Goal: Task Accomplishment & Management: Manage account settings

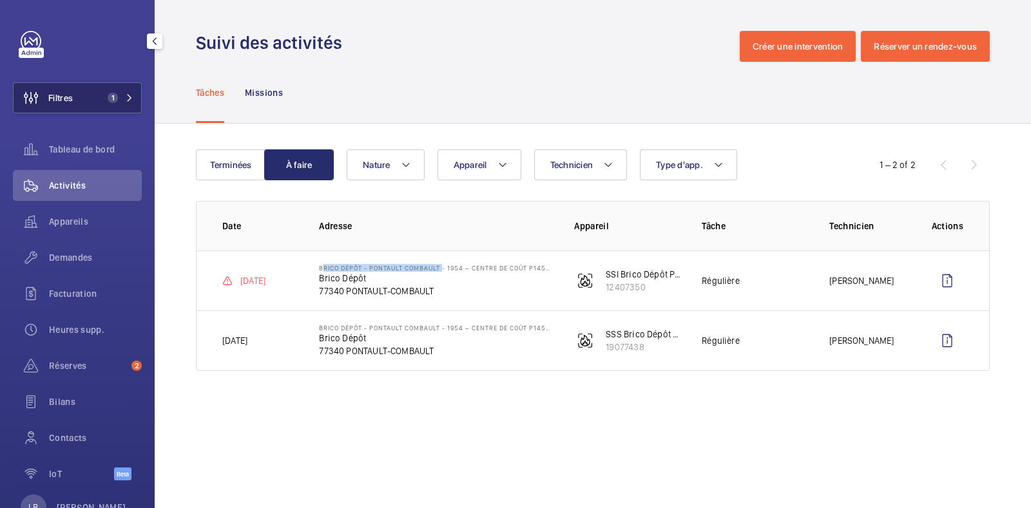
click at [92, 93] on button "Filtres 1" at bounding box center [77, 97] width 129 height 31
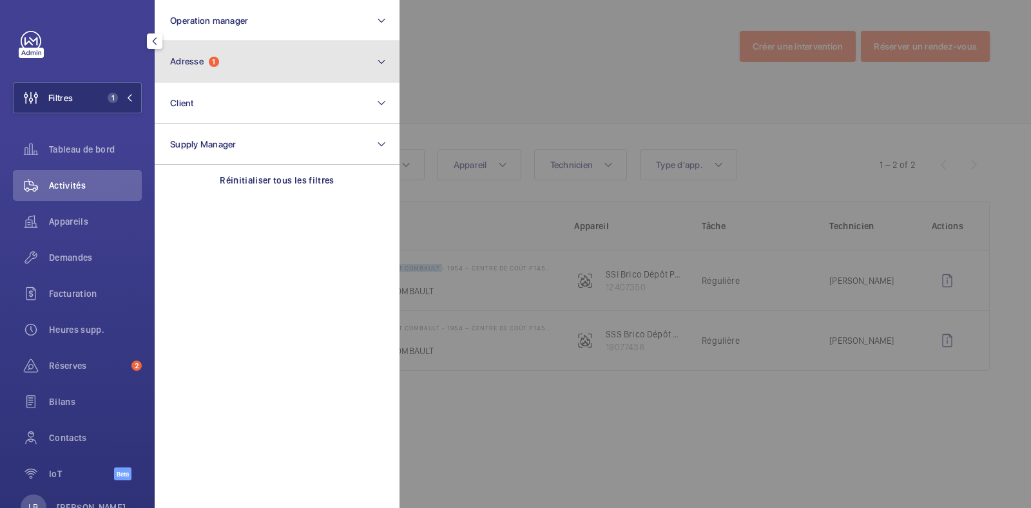
click at [266, 53] on button "Adresse 1" at bounding box center [277, 61] width 245 height 41
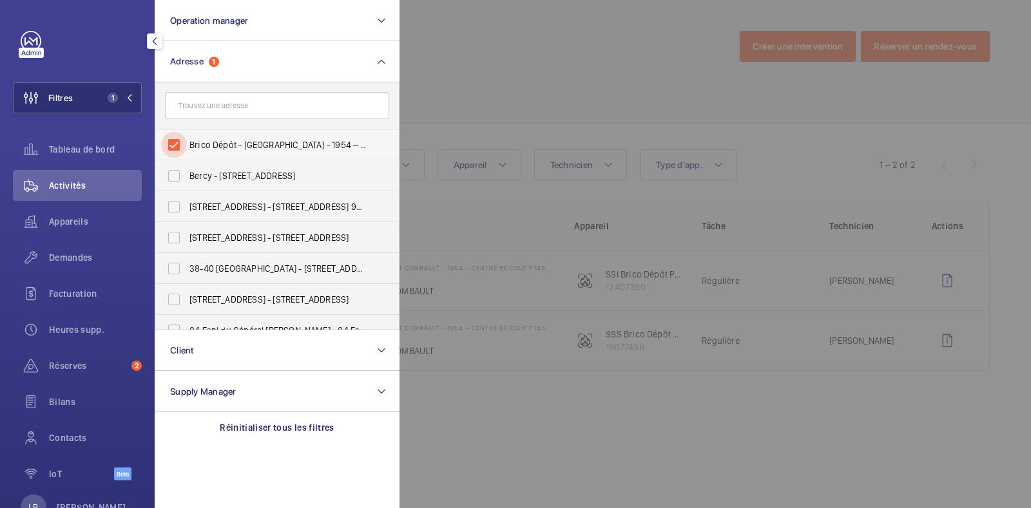
click at [169, 145] on input "Brico Dépôt - [GEOGRAPHIC_DATA] - 1954 – centre de coût P145300000 - Brico Dépô…" at bounding box center [174, 145] width 26 height 26
checkbox input "false"
click at [247, 101] on input "text" at bounding box center [277, 105] width 224 height 27
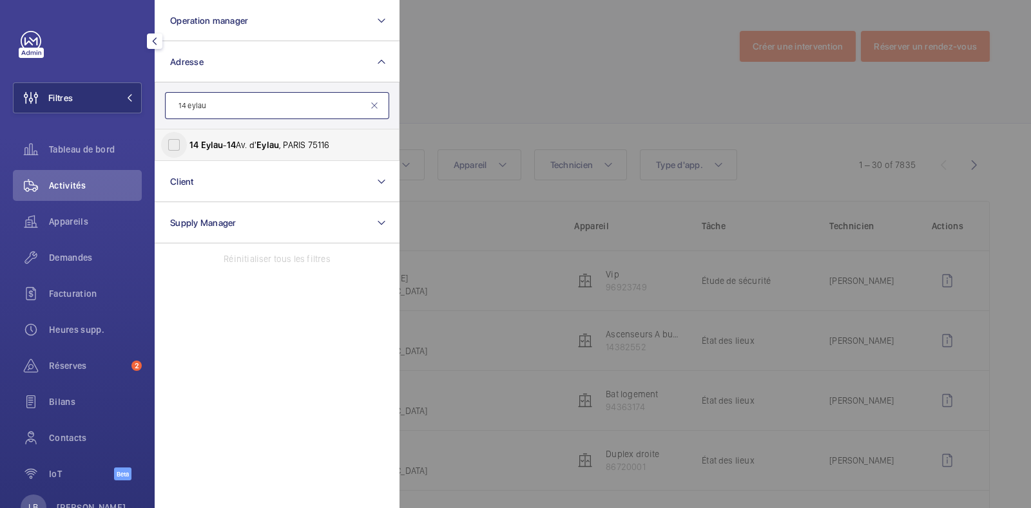
type input "14 eylau"
click at [171, 146] on input "14 Eylau - 14 Av. d' [GEOGRAPHIC_DATA] , [GEOGRAPHIC_DATA] 75116" at bounding box center [174, 145] width 26 height 26
checkbox input "true"
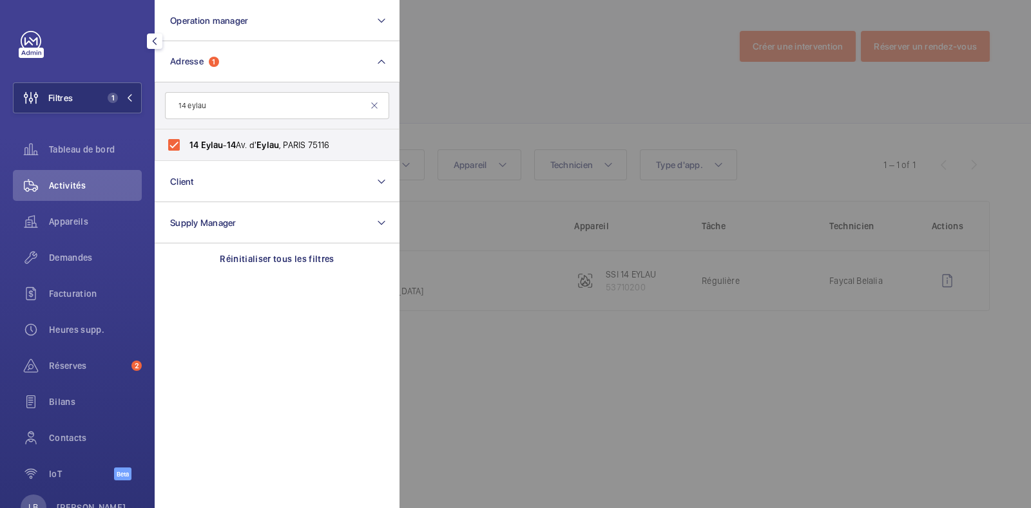
click at [498, 56] on div at bounding box center [914, 254] width 1031 height 508
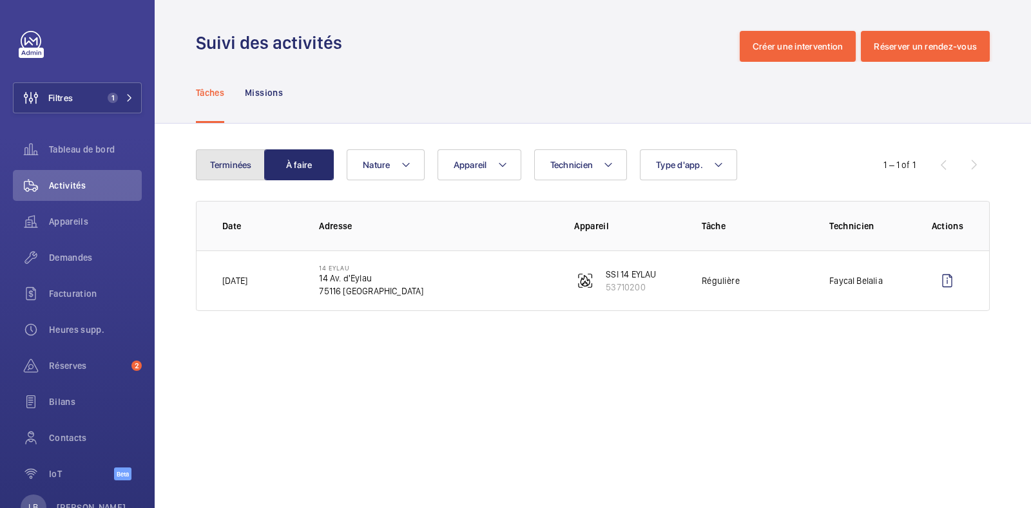
click at [251, 164] on button "Terminées" at bounding box center [231, 164] width 70 height 31
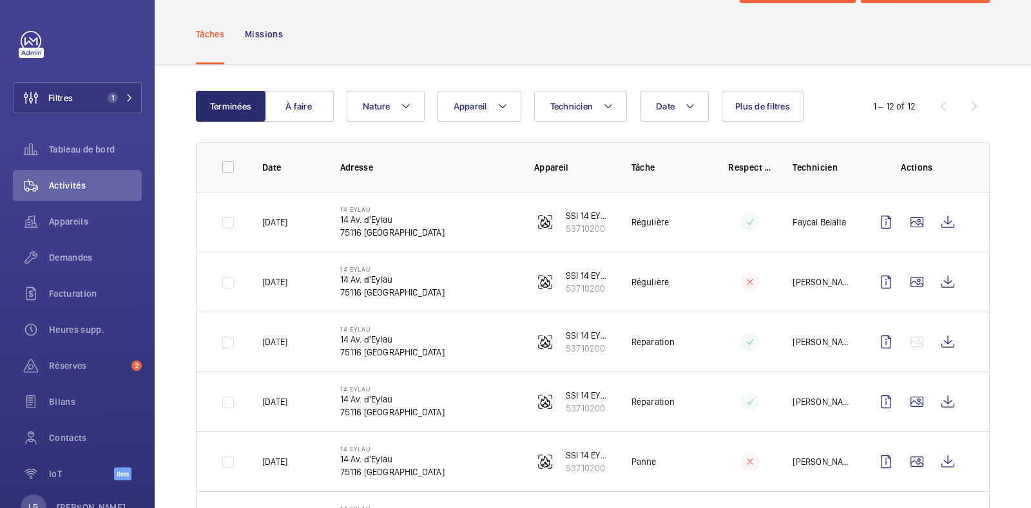
scroll to position [59, 0]
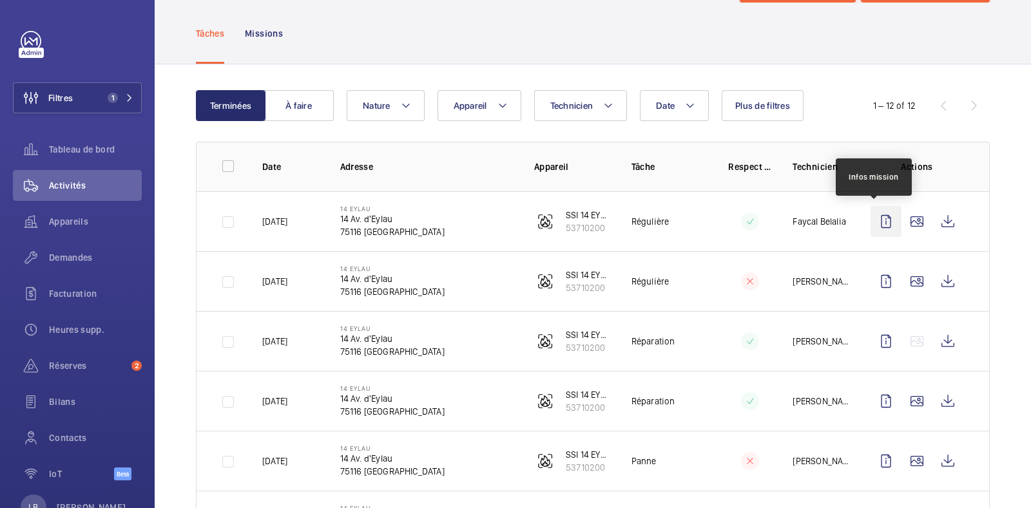
click at [882, 226] on wm-front-icon-button at bounding box center [885, 221] width 31 height 31
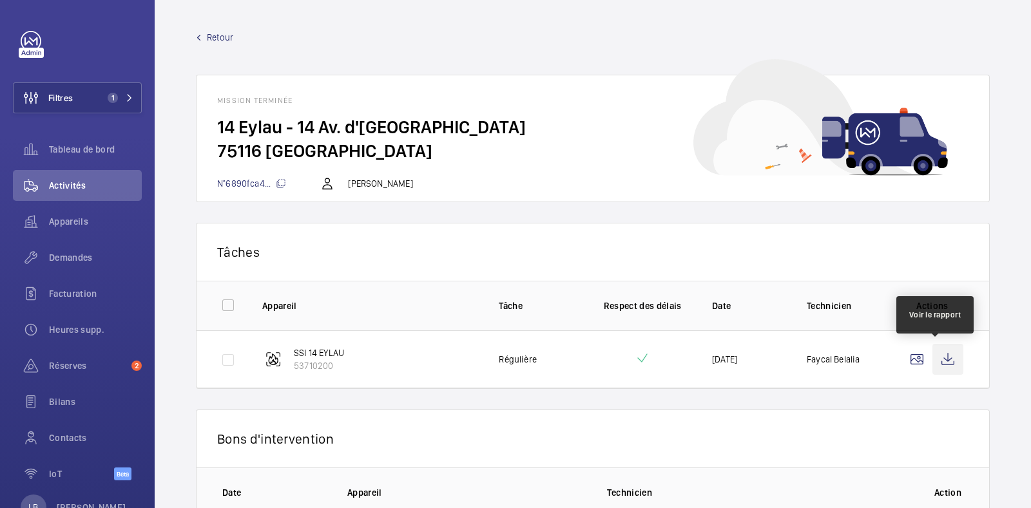
click at [932, 351] on wm-front-icon-button at bounding box center [947, 359] width 31 height 31
click at [412, 136] on h2 "14 Eylau - 14 Av. d'[GEOGRAPHIC_DATA]" at bounding box center [592, 127] width 751 height 24
click at [207, 37] on span "Retour" at bounding box center [220, 37] width 26 height 13
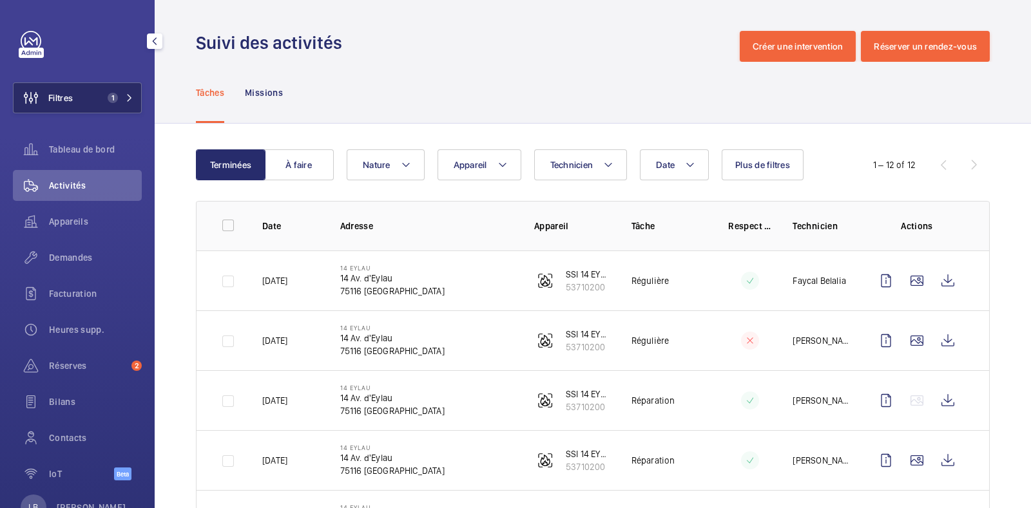
click at [109, 99] on span "1" at bounding box center [113, 98] width 10 height 10
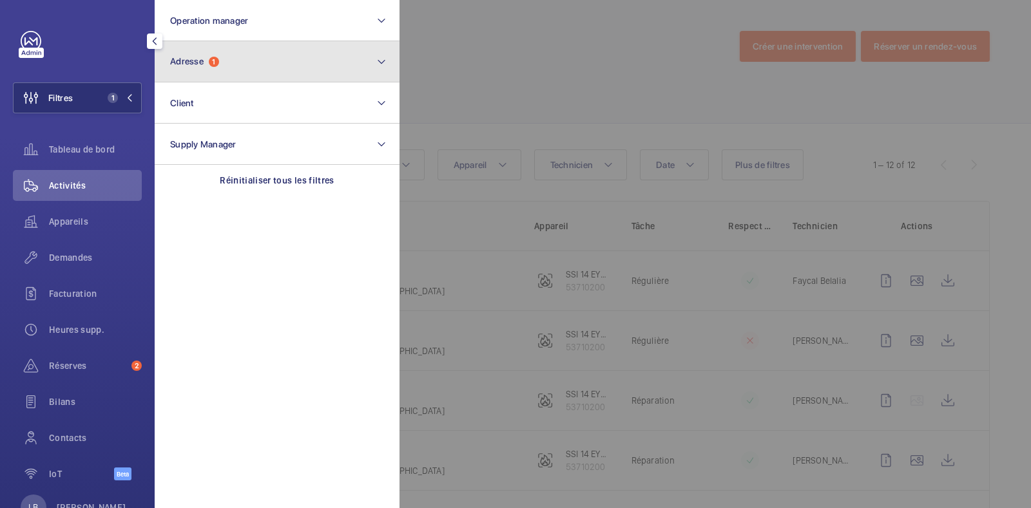
click at [229, 59] on button "Adresse 1" at bounding box center [277, 61] width 245 height 41
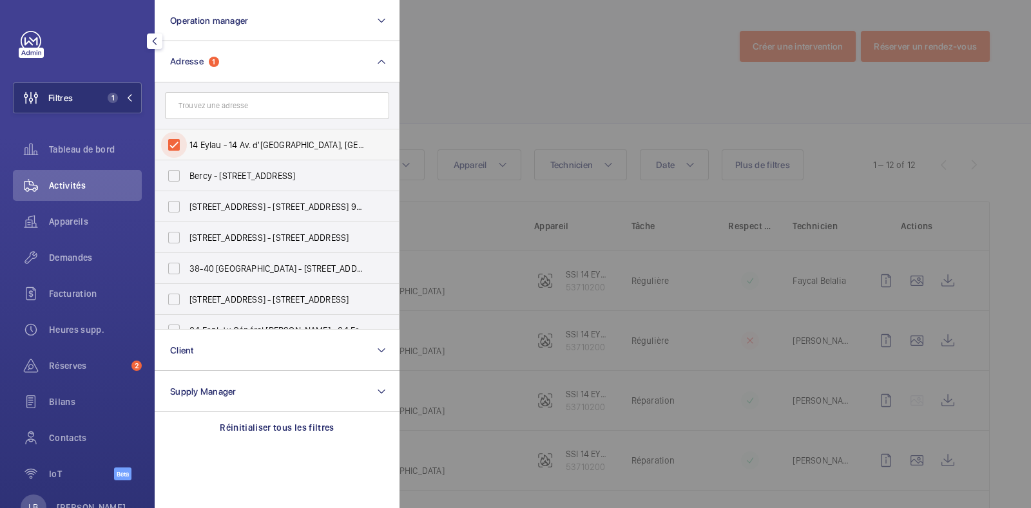
click at [173, 141] on input "14 Eylau - 14 Av. d'[GEOGRAPHIC_DATA], [GEOGRAPHIC_DATA] 75116" at bounding box center [174, 145] width 26 height 26
checkbox input "false"
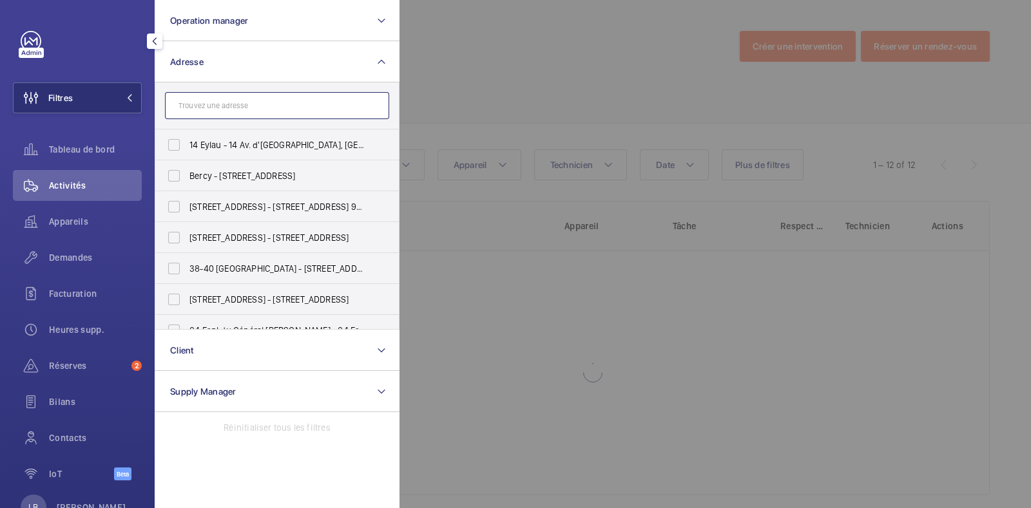
click at [245, 106] on input "text" at bounding box center [277, 105] width 224 height 27
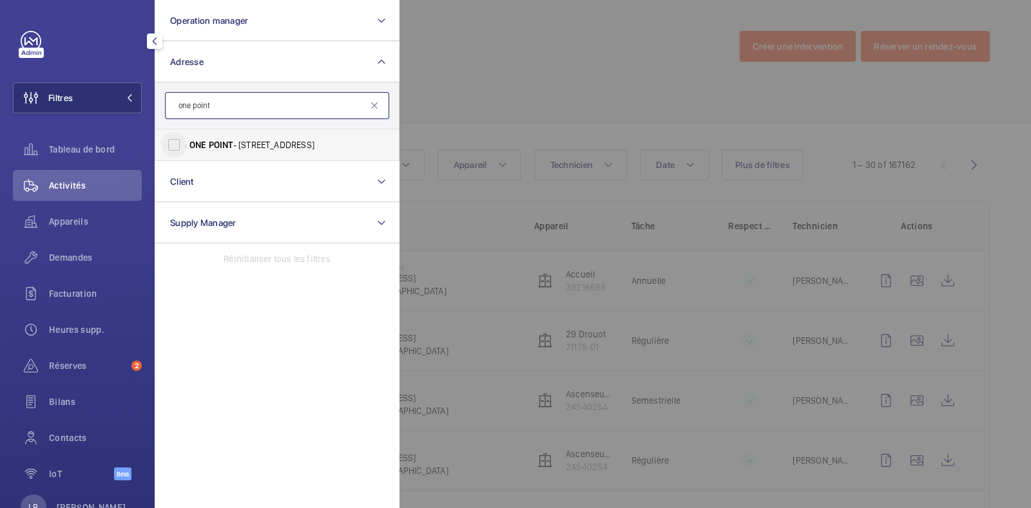
type input "one point"
click at [174, 144] on input "ONE POINT - [STREET_ADDRESS]" at bounding box center [174, 145] width 26 height 26
checkbox input "true"
click at [452, 76] on div at bounding box center [914, 254] width 1031 height 508
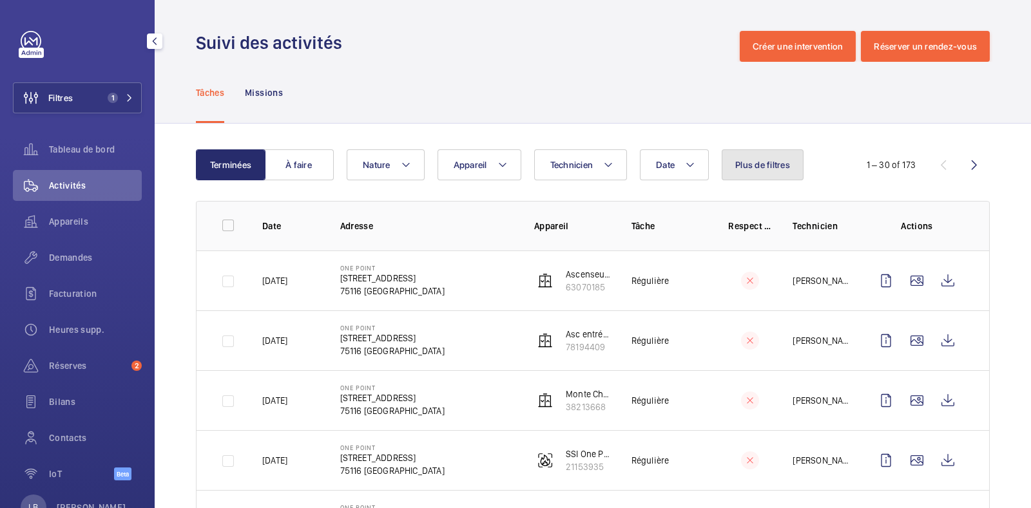
click at [773, 176] on button "Plus de filtres" at bounding box center [762, 164] width 82 height 31
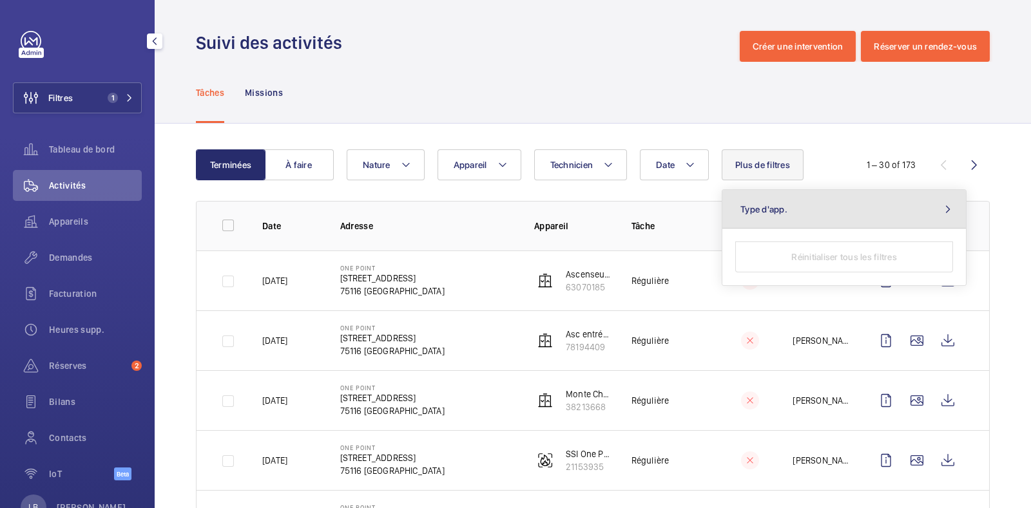
click at [808, 208] on button "Type d'app." at bounding box center [843, 209] width 243 height 39
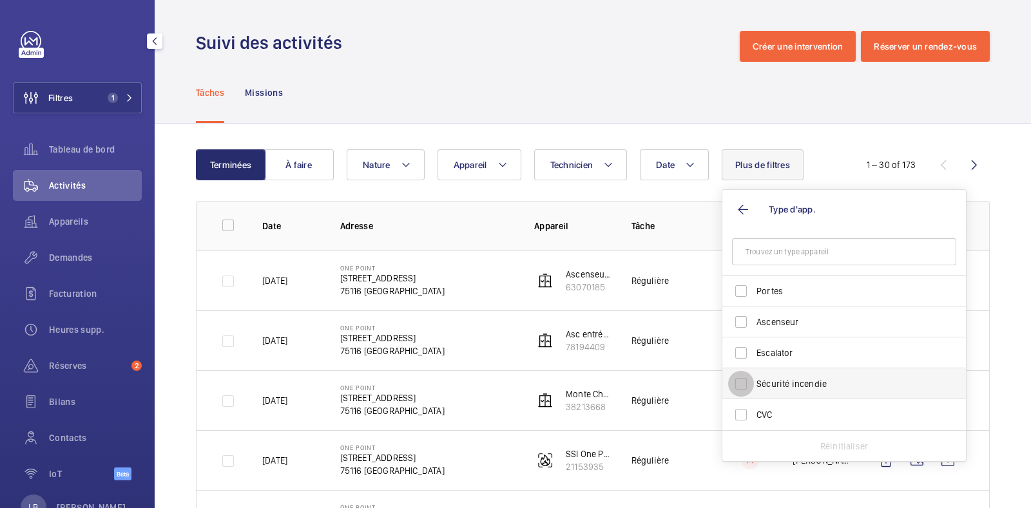
click at [738, 388] on input "Sécurité incendie" at bounding box center [741, 384] width 26 height 26
checkbox input "true"
click at [575, 90] on div "Tâches Missions" at bounding box center [593, 92] width 794 height 61
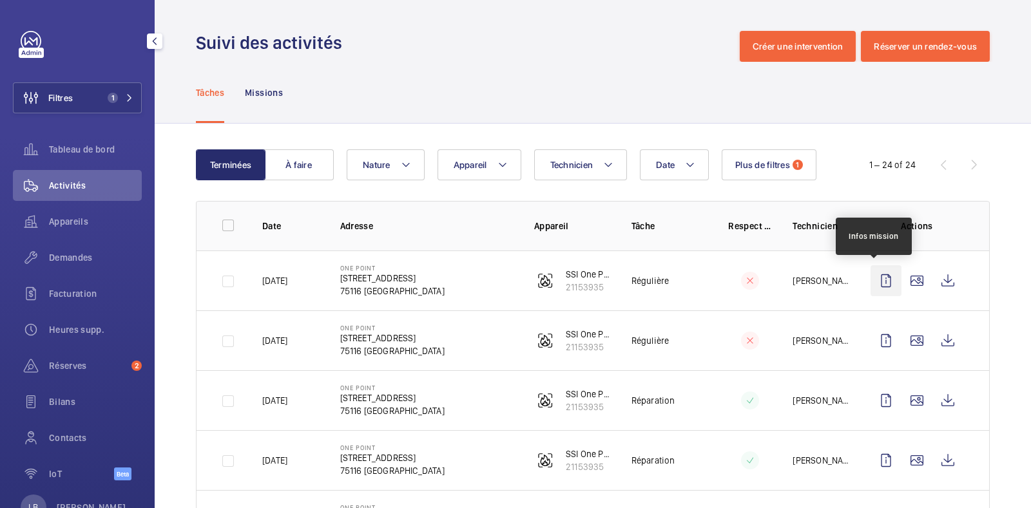
click at [876, 280] on wm-front-icon-button at bounding box center [885, 280] width 31 height 31
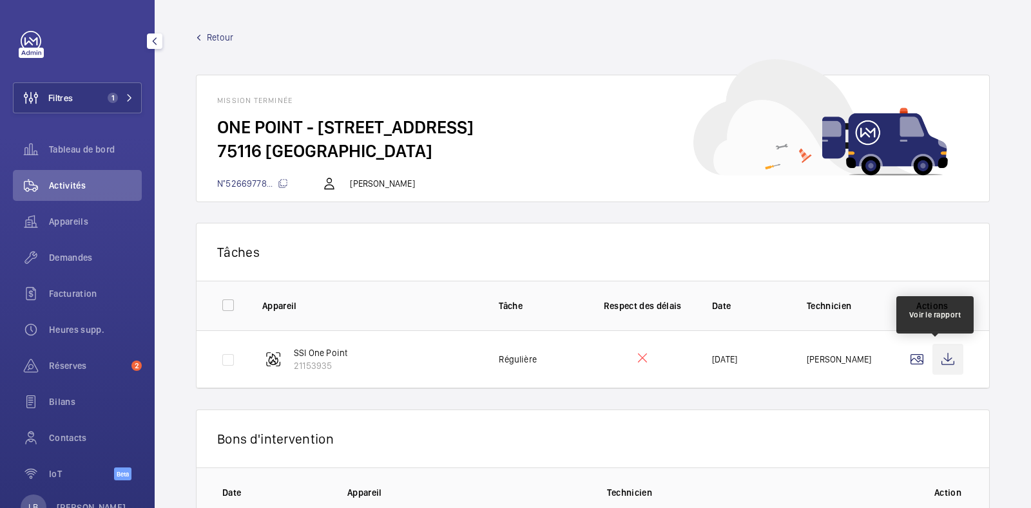
click at [935, 359] on wm-front-icon-button at bounding box center [947, 359] width 31 height 31
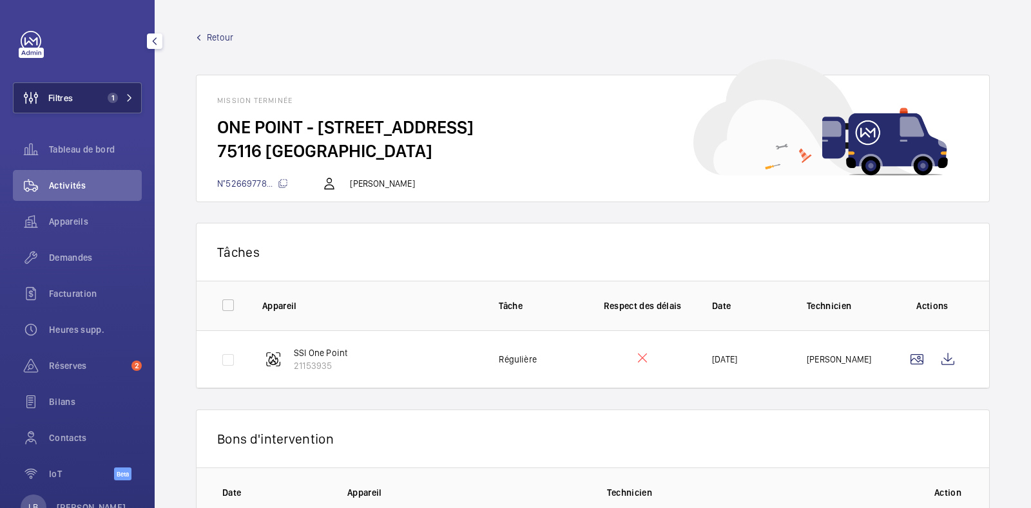
click at [84, 105] on button "Filtres 1" at bounding box center [77, 97] width 129 height 31
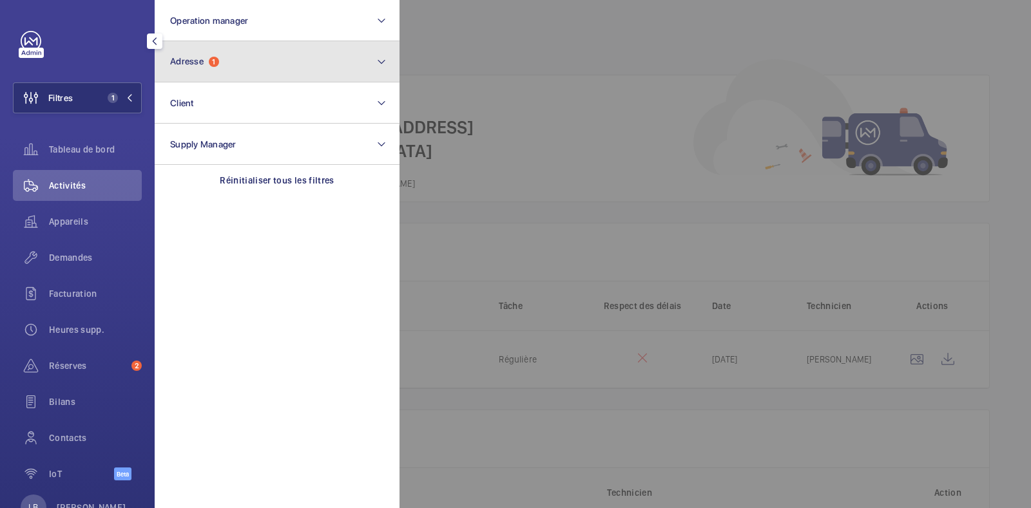
click at [222, 72] on button "Adresse 1" at bounding box center [277, 61] width 245 height 41
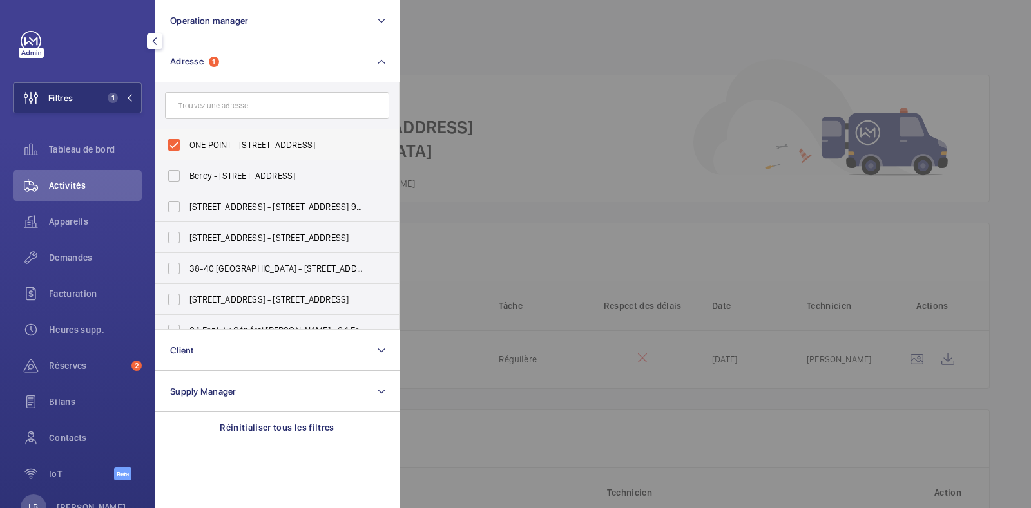
click at [178, 130] on label "ONE POINT - [STREET_ADDRESS]" at bounding box center [267, 144] width 224 height 31
click at [178, 132] on input "ONE POINT - [STREET_ADDRESS]" at bounding box center [174, 145] width 26 height 26
checkbox input "false"
click at [222, 108] on input "text" at bounding box center [277, 105] width 224 height 27
paste input "14 EYLAU"
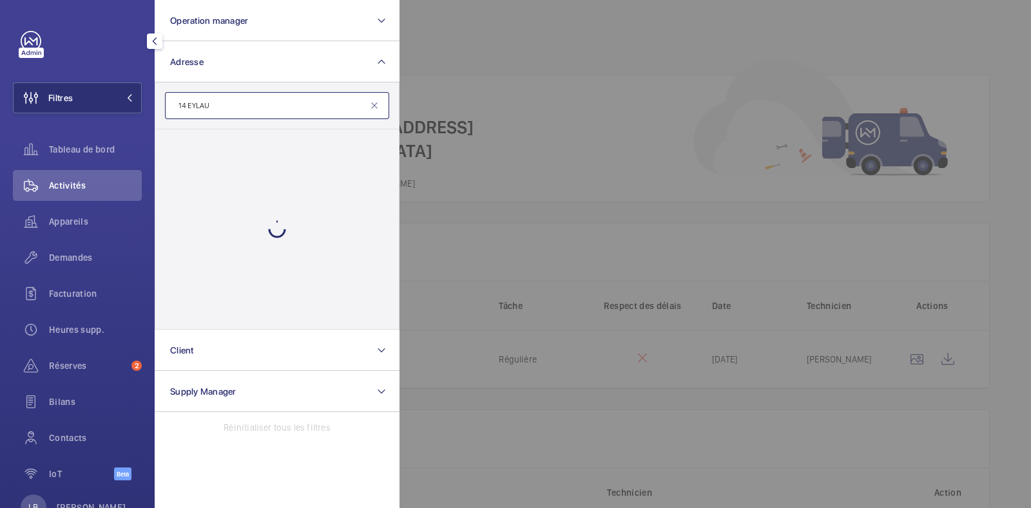
type input "14 EYLAU"
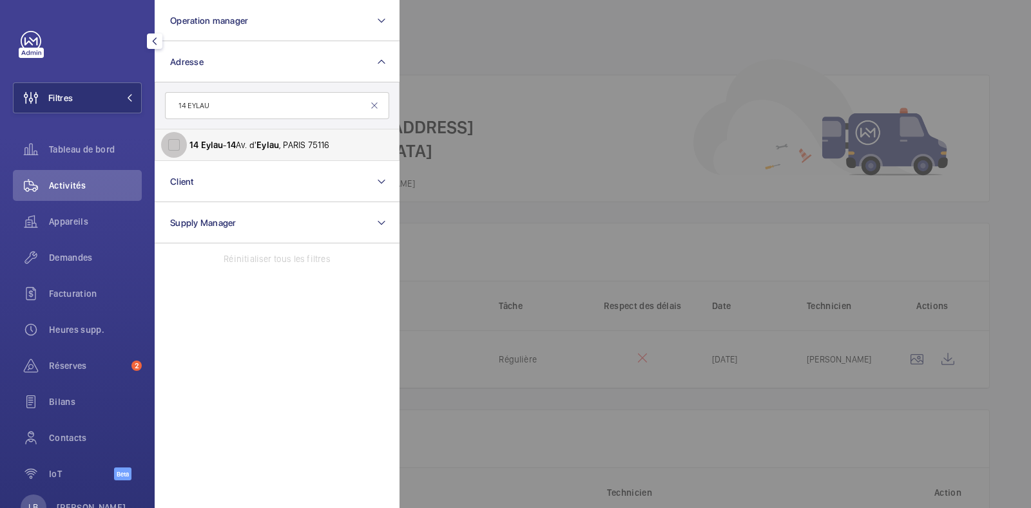
click at [175, 148] on input "14 Eylau - 14 Av. d' [GEOGRAPHIC_DATA] , [GEOGRAPHIC_DATA] 75116" at bounding box center [174, 145] width 26 height 26
checkbox input "true"
click at [79, 261] on span "Demandes" at bounding box center [95, 257] width 93 height 13
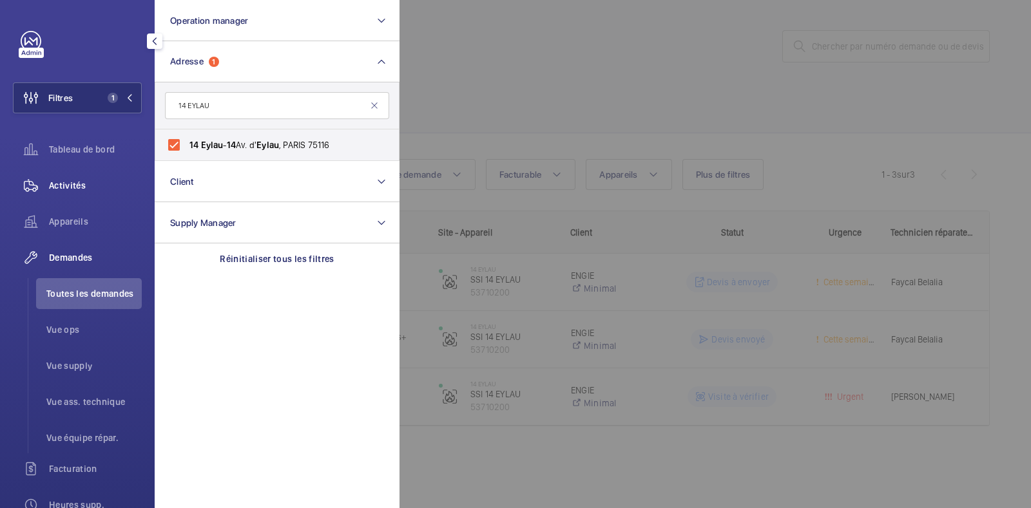
click at [71, 179] on span "Activités" at bounding box center [95, 185] width 93 height 13
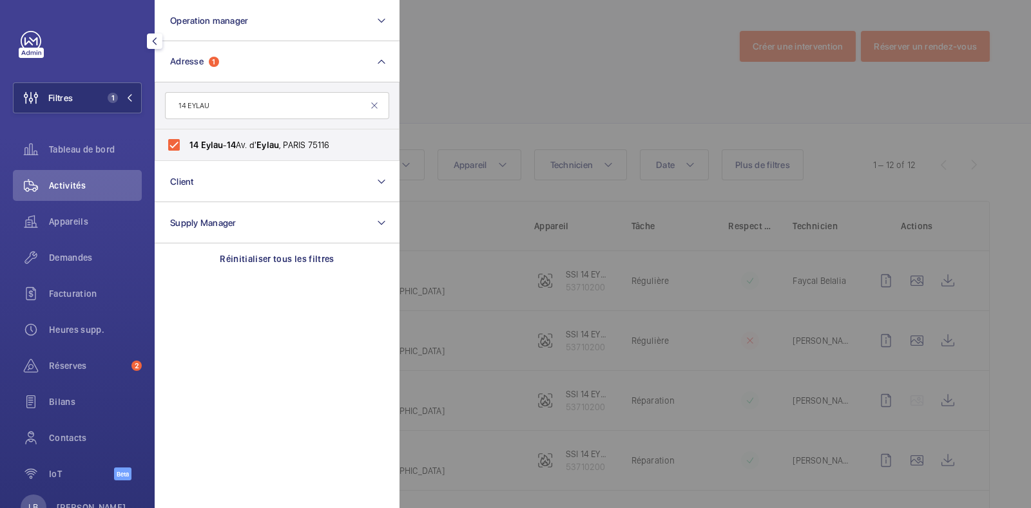
click at [572, 46] on div at bounding box center [914, 254] width 1031 height 508
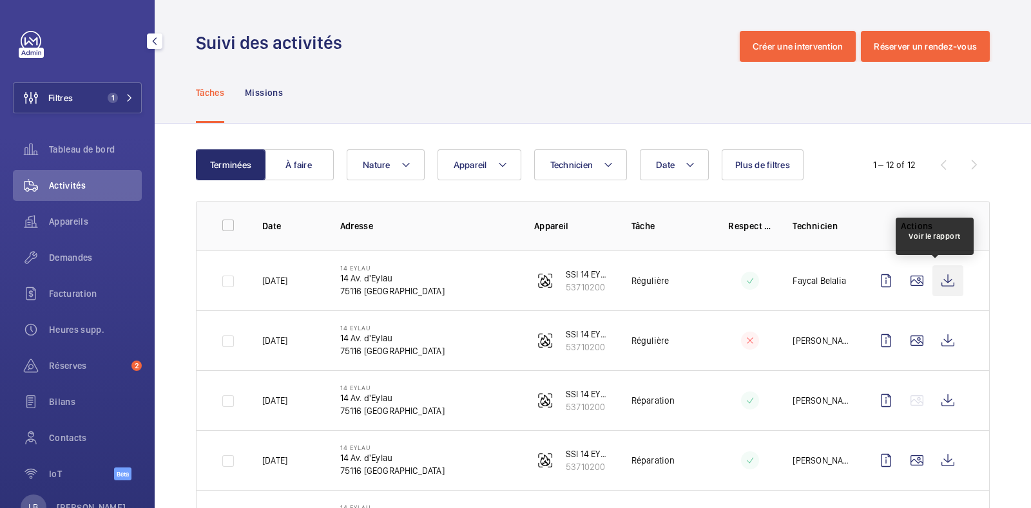
click at [936, 285] on wm-front-icon-button at bounding box center [947, 280] width 31 height 31
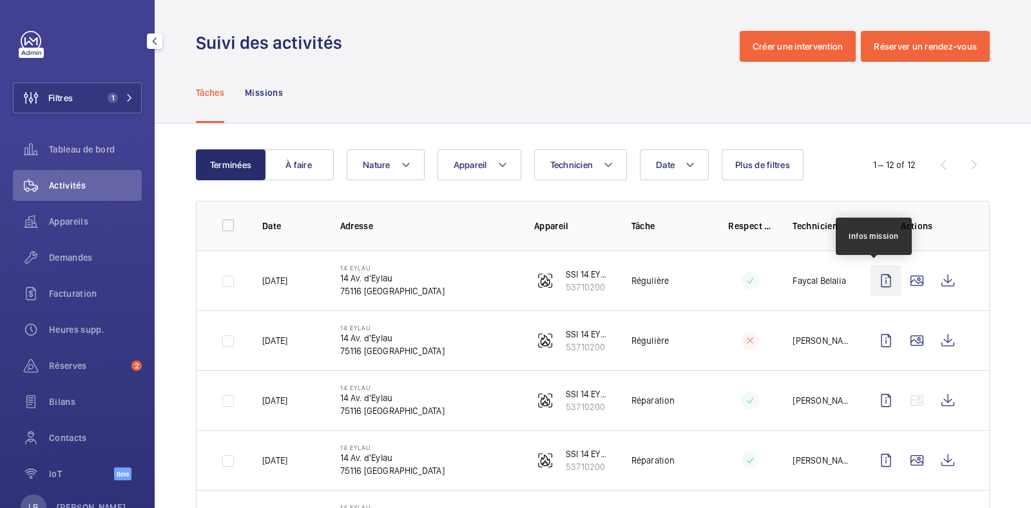
click at [878, 290] on wm-front-icon-button at bounding box center [885, 280] width 31 height 31
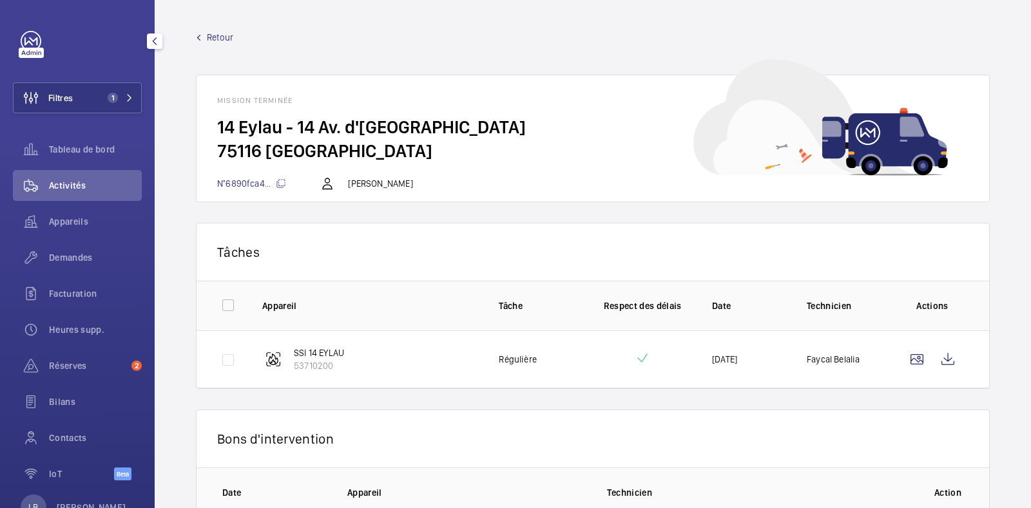
scroll to position [97, 0]
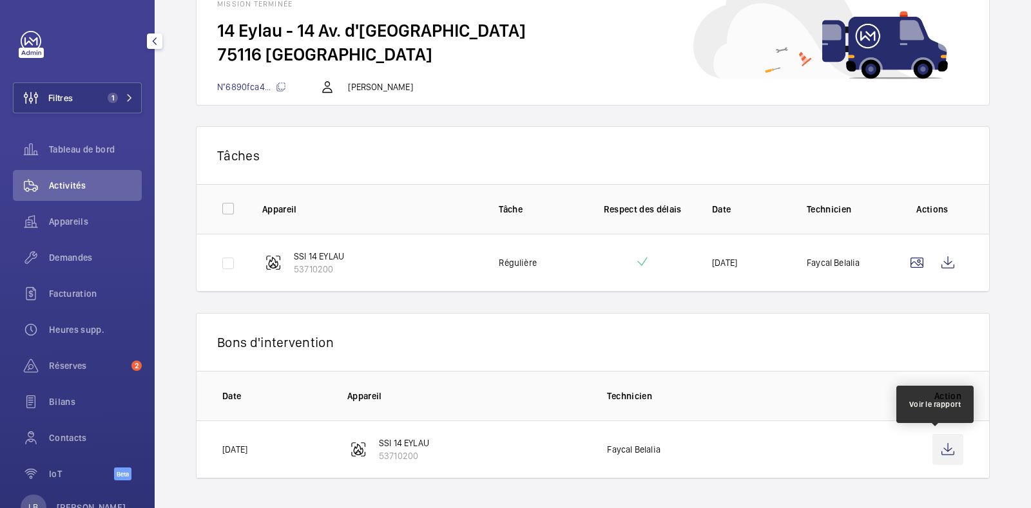
click at [932, 459] on wm-front-icon-button at bounding box center [947, 449] width 31 height 31
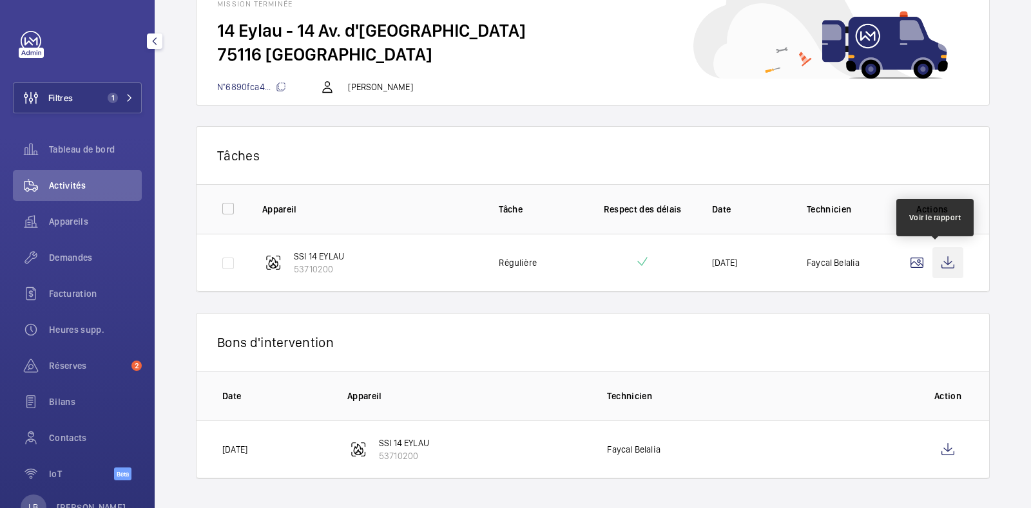
click at [934, 263] on wm-front-icon-button at bounding box center [947, 262] width 31 height 31
click at [85, 260] on span "Demandes" at bounding box center [95, 257] width 93 height 13
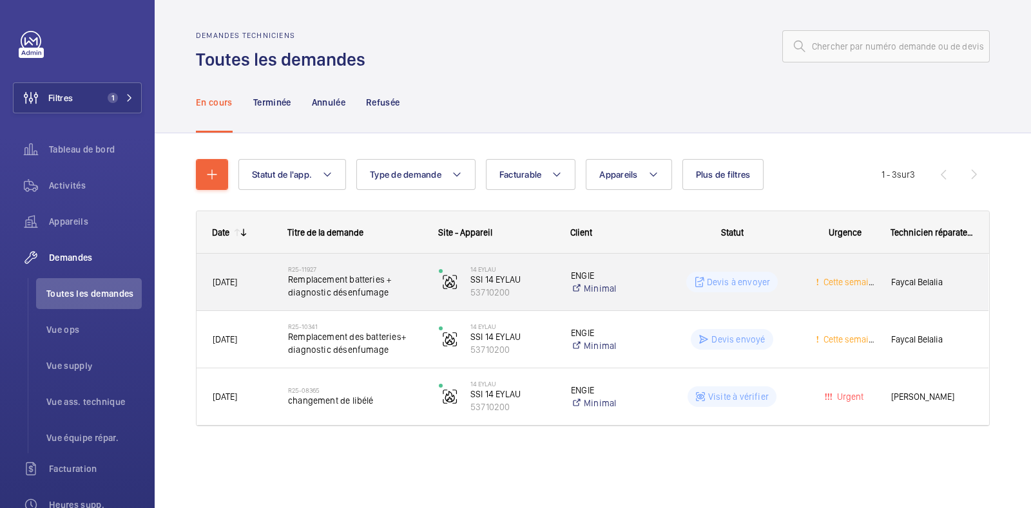
click at [792, 291] on wm-front-pills-cell "Devis à envoyer" at bounding box center [732, 282] width 134 height 21
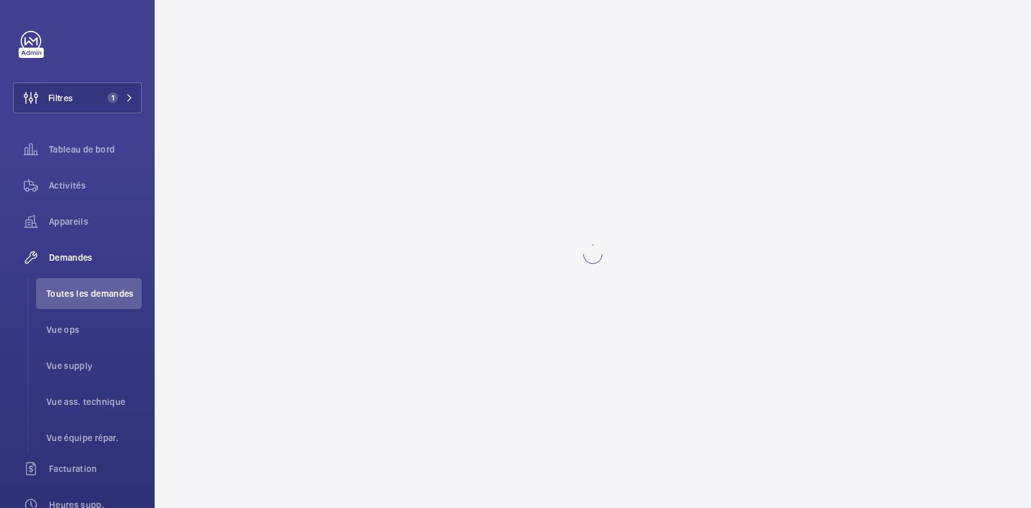
click at [845, 380] on wm-front-async-data-loader at bounding box center [593, 254] width 876 height 508
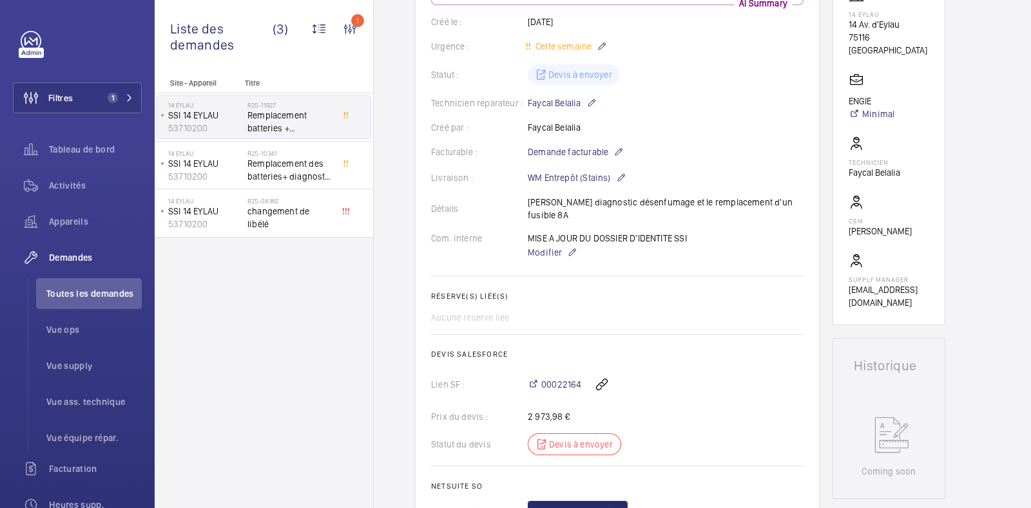
scroll to position [265, 0]
click at [567, 379] on span "00022164" at bounding box center [561, 385] width 40 height 13
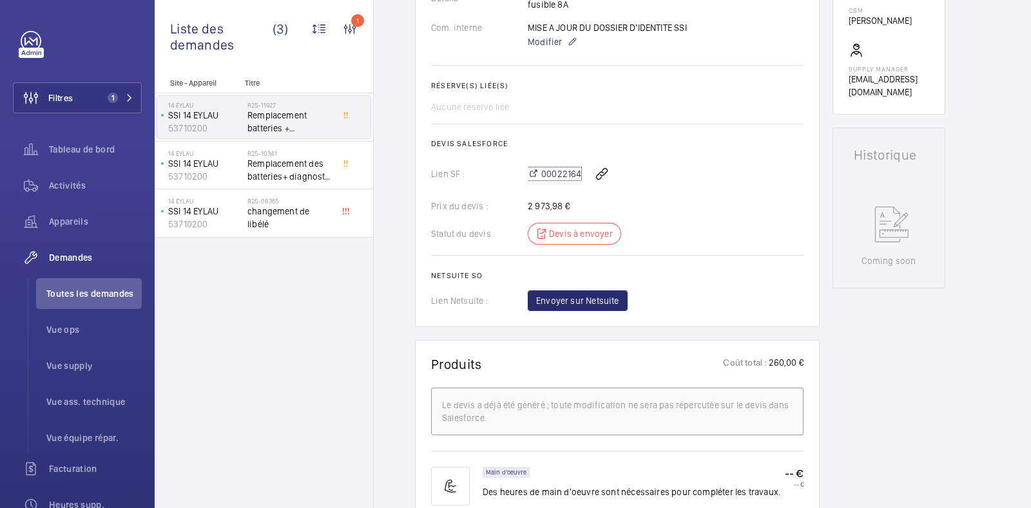
scroll to position [480, 0]
